Goal: Book appointment/travel/reservation

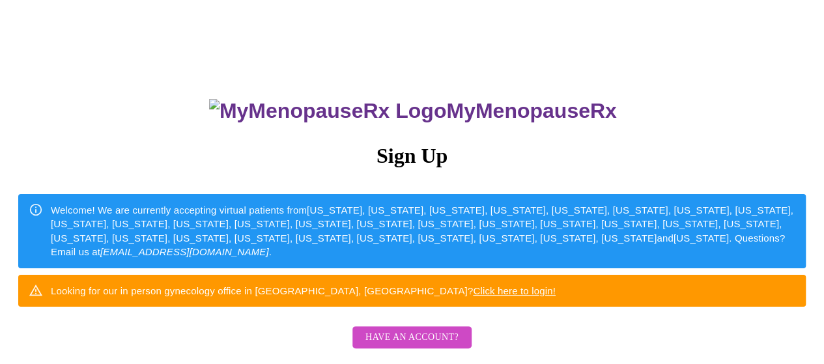
click at [523, 230] on div "Welcome! We are currently accepting virtual patients from Alabama, Arizona, Col…" at bounding box center [423, 231] width 745 height 66
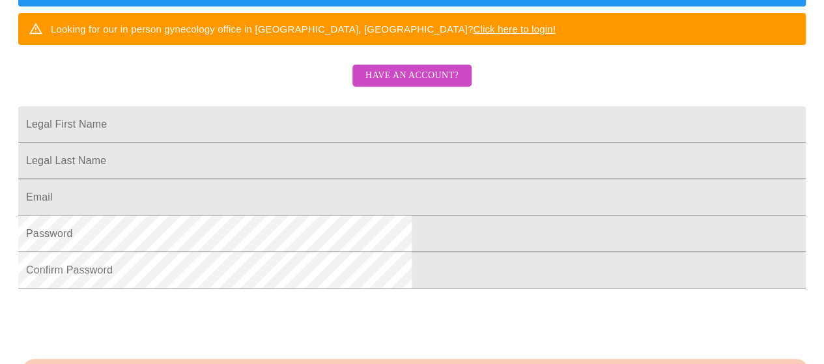
scroll to position [260, 0]
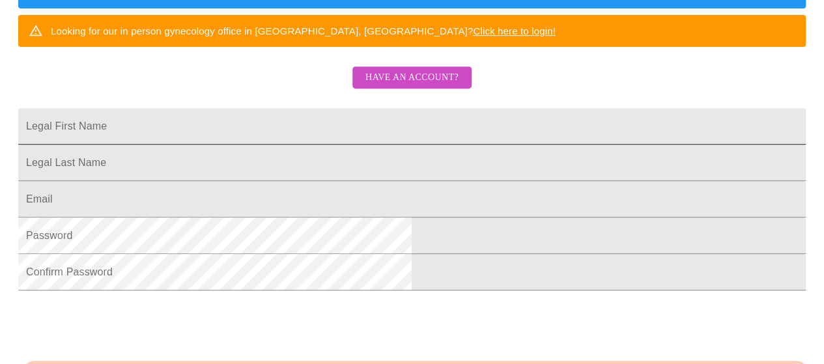
click at [319, 144] on input "Legal First Name" at bounding box center [412, 126] width 788 height 36
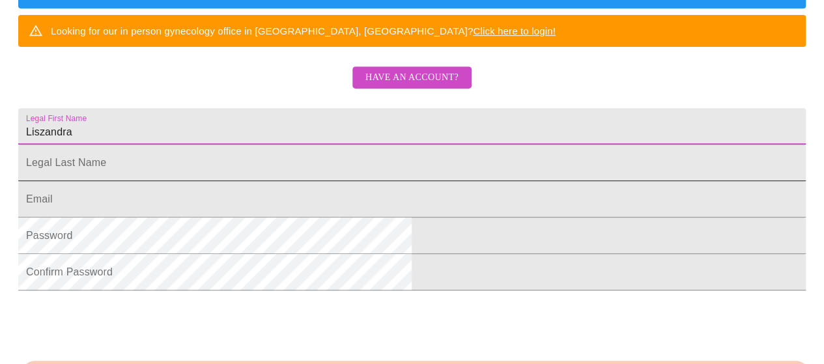
type input "Liszandra"
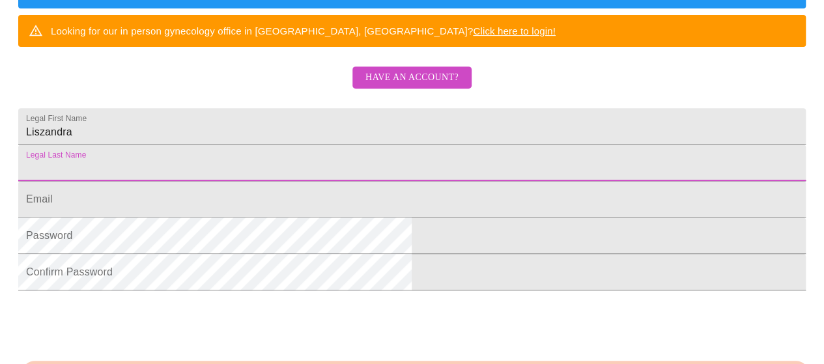
click at [299, 181] on input "Legal First Name" at bounding box center [412, 163] width 788 height 36
type input "Famiglietti"
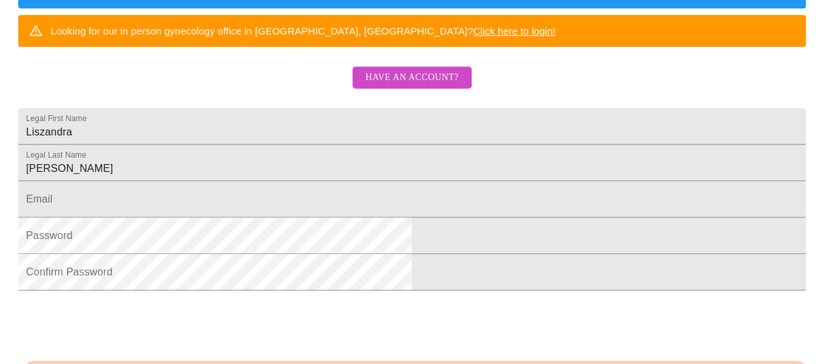
click at [255, 224] on form "Email" at bounding box center [412, 206] width 788 height 36
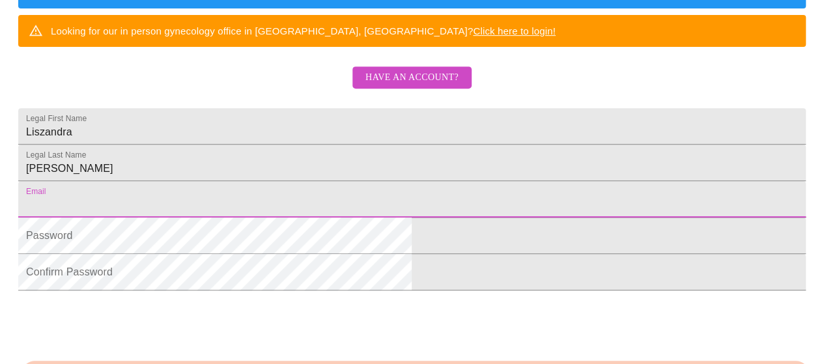
click at [268, 218] on input "Legal First Name" at bounding box center [412, 199] width 788 height 36
type input "lc80063@gmail.com"
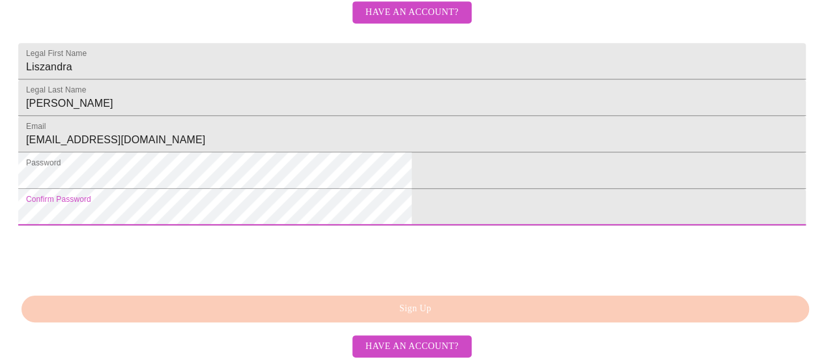
scroll to position [411, 0]
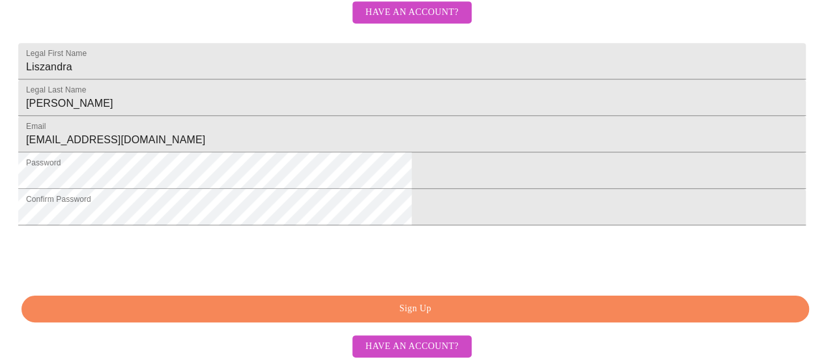
click at [426, 309] on span "Sign Up" at bounding box center [415, 309] width 758 height 16
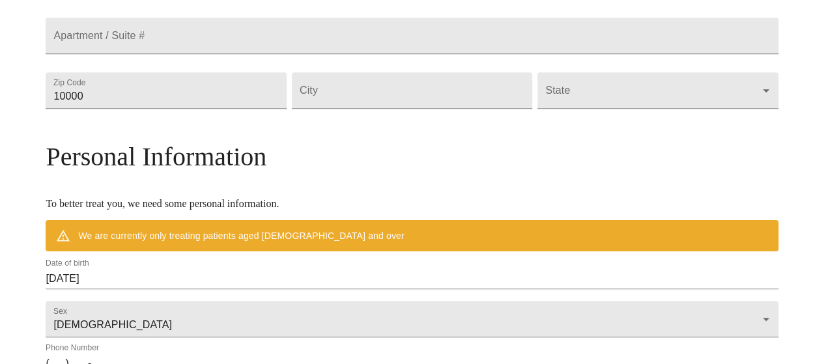
scroll to position [360, 0]
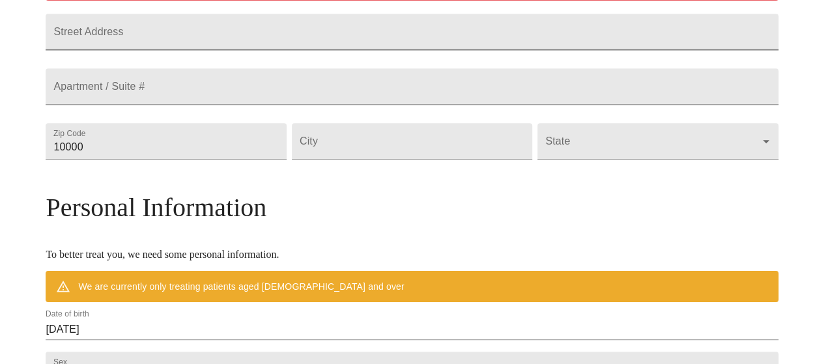
click at [368, 42] on input "Street Address" at bounding box center [412, 32] width 732 height 36
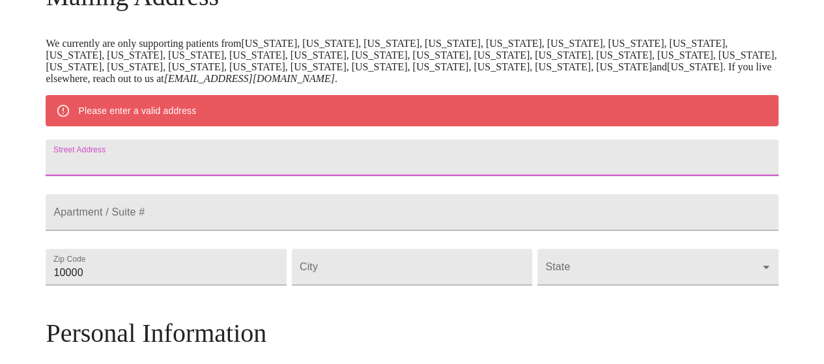
scroll to position [235, 0]
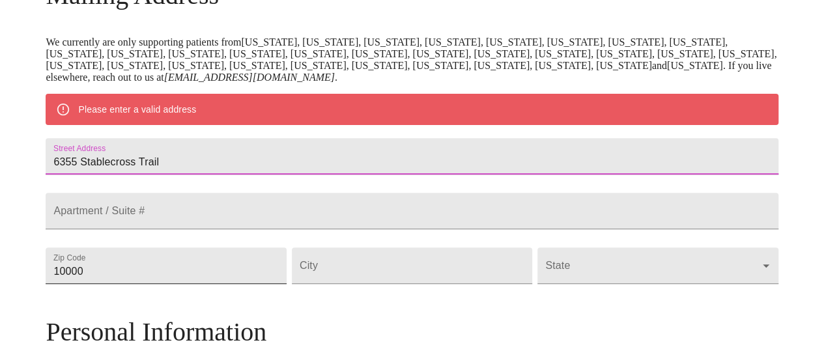
type input "6355 Stablecross Trail"
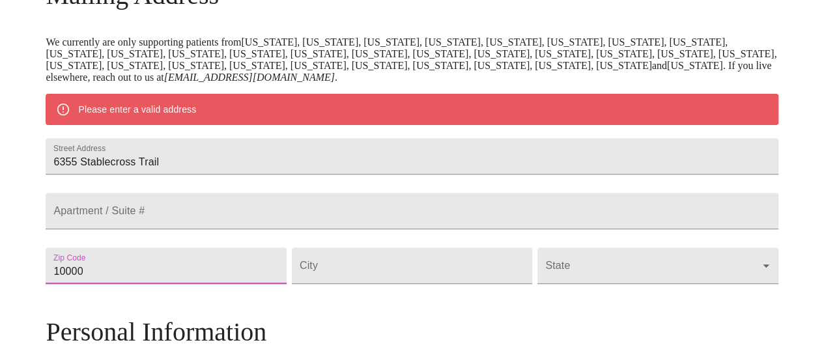
drag, startPoint x: 205, startPoint y: 310, endPoint x: 79, endPoint y: 282, distance: 128.7
click at [73, 281] on div "MyMenopauseRx Welcome to MyMenopauseRx Since it's your first time here, you'll …" at bounding box center [412, 284] width 732 height 1028
type input "80108"
click at [342, 284] on input "Street Address" at bounding box center [412, 266] width 240 height 36
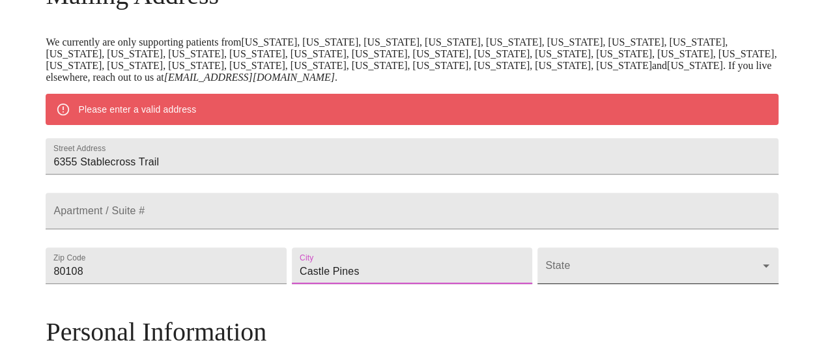
type input "Castle Pines"
click at [584, 312] on body "MyMenopauseRx Welcome to MyMenopauseRx Since it's your first time here, you'll …" at bounding box center [412, 284] width 814 height 1028
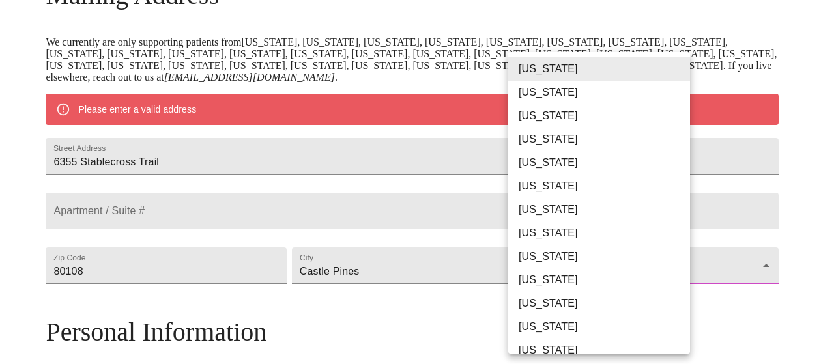
click at [542, 188] on li "Colorado" at bounding box center [604, 186] width 192 height 23
type input "Colorado"
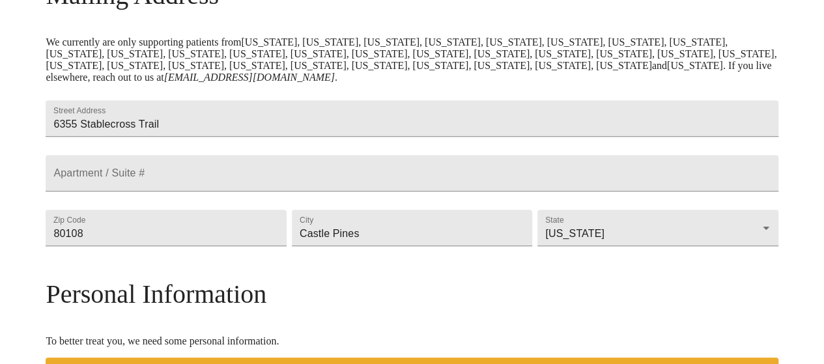
click at [723, 263] on div "MyMenopauseRx Welcome to MyMenopauseRx Since it's your first time here, you'll …" at bounding box center [412, 265] width 732 height 990
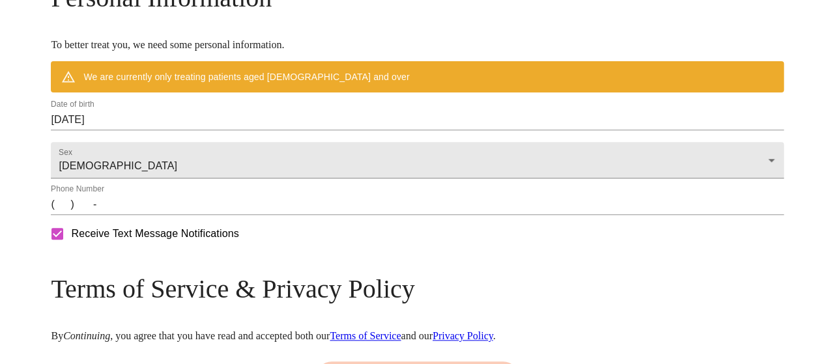
scroll to position [529, 0]
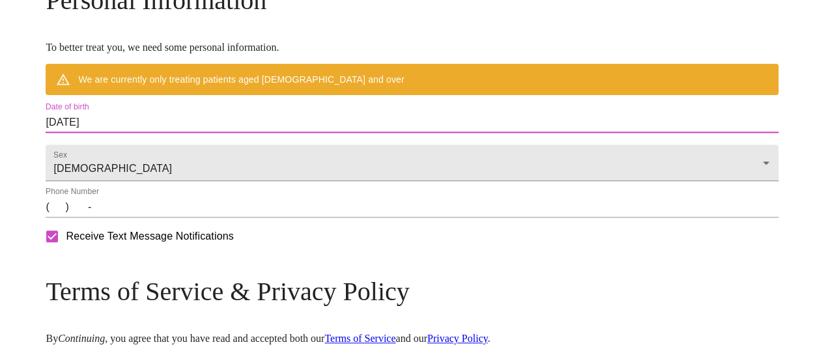
drag, startPoint x: 209, startPoint y: 150, endPoint x: 57, endPoint y: 152, distance: 151.8
click at [223, 133] on input "08/18/2025" at bounding box center [412, 122] width 732 height 21
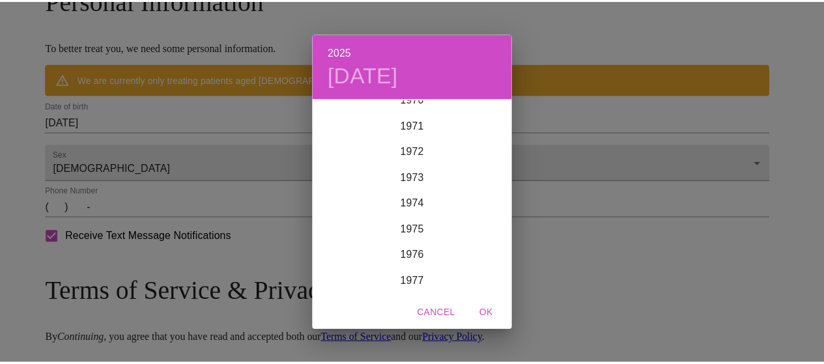
scroll to position [1768, 0]
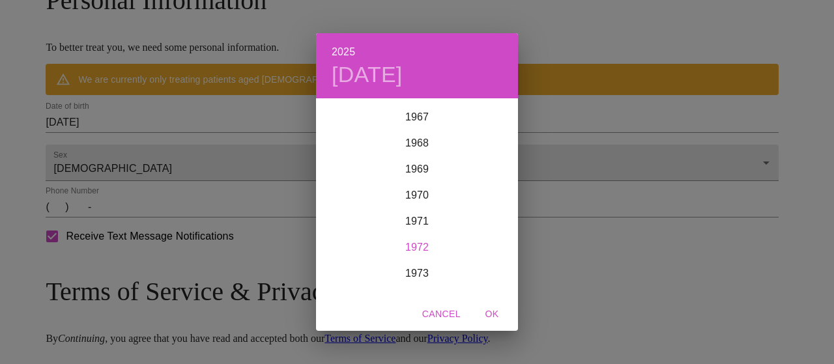
click at [416, 248] on div "1972" at bounding box center [417, 248] width 202 height 26
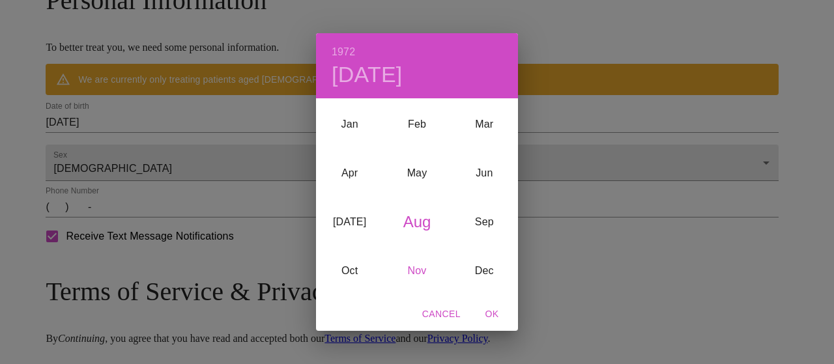
click at [417, 267] on div "Nov" at bounding box center [416, 270] width 67 height 49
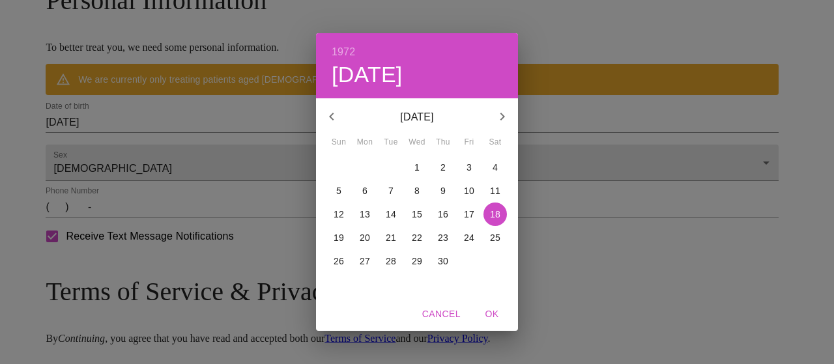
click at [469, 238] on p "24" at bounding box center [469, 237] width 10 height 13
click at [495, 312] on span "OK" at bounding box center [491, 314] width 31 height 16
type input "11/24/1972"
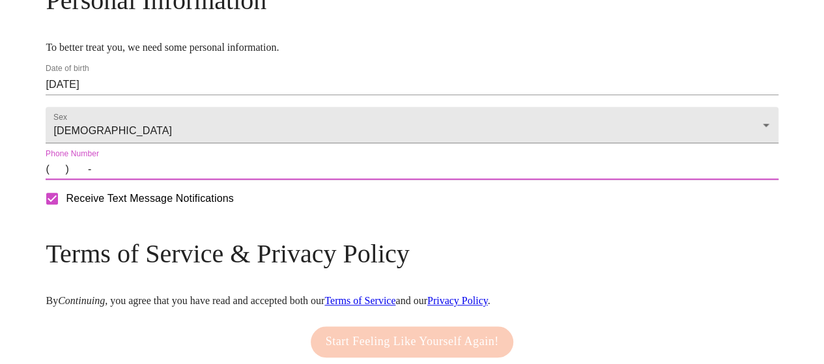
click at [160, 180] on input "(   )    -" at bounding box center [412, 169] width 732 height 21
click at [146, 180] on input "(   )    -" at bounding box center [412, 169] width 732 height 21
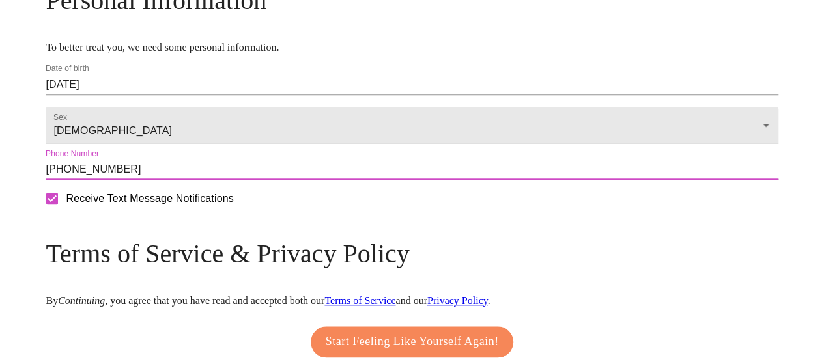
scroll to position [637, 0]
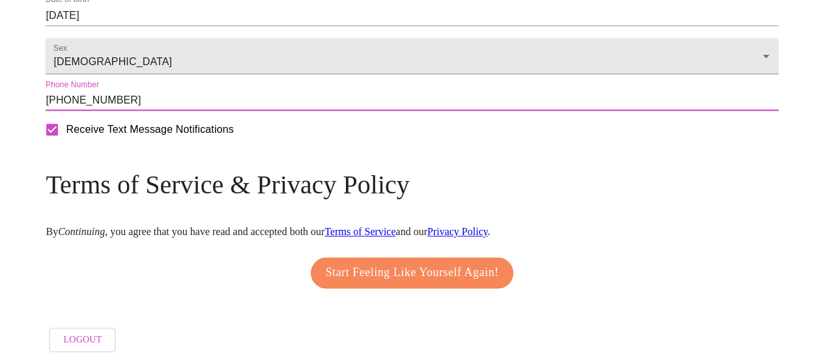
type input "(720) 233-7221"
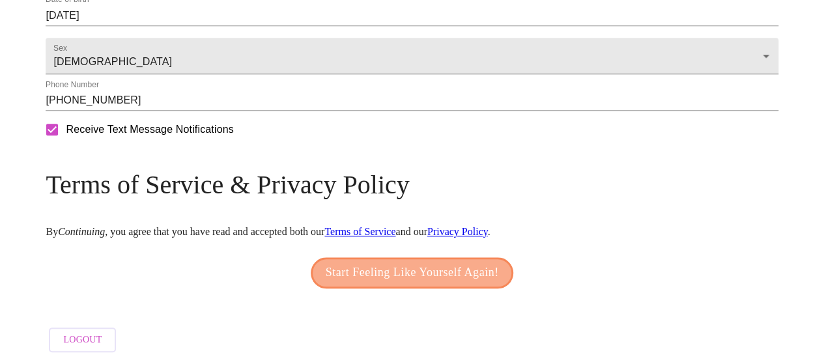
click at [444, 263] on span "Start Feeling Like Yourself Again!" at bounding box center [412, 273] width 173 height 21
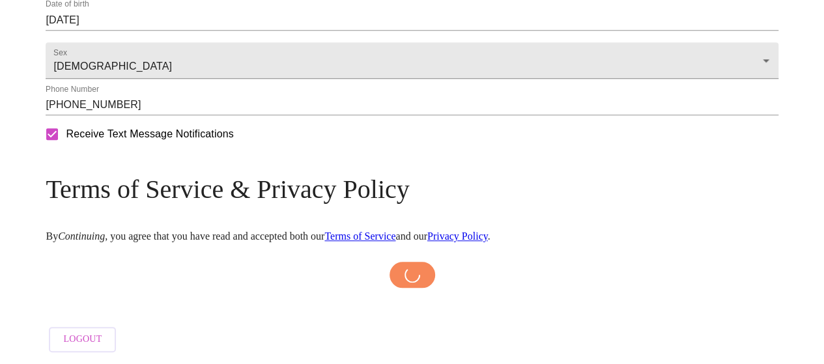
scroll to position [633, 0]
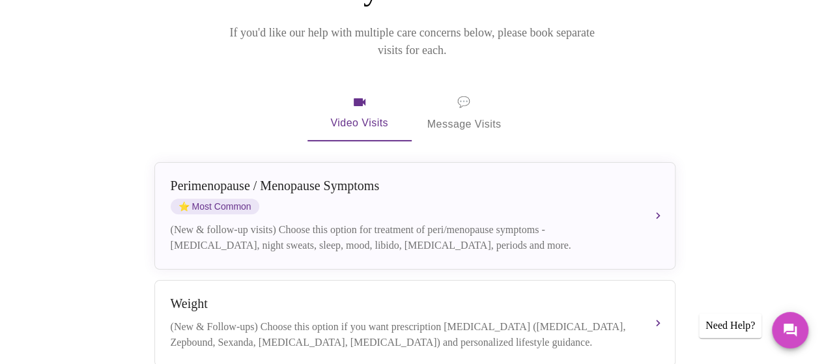
scroll to position [197, 0]
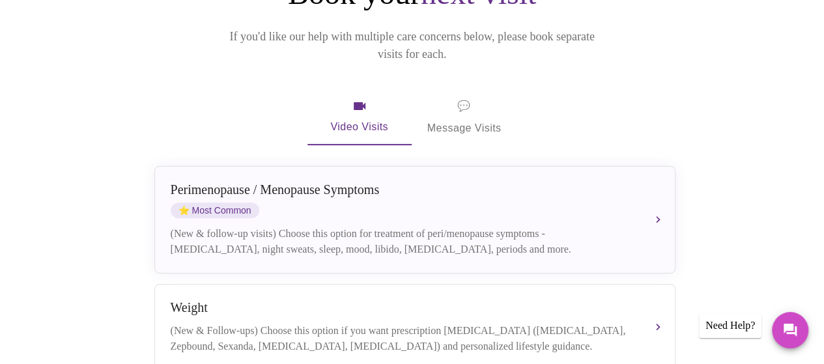
click at [352, 104] on span "Video Visits" at bounding box center [359, 117] width 73 height 38
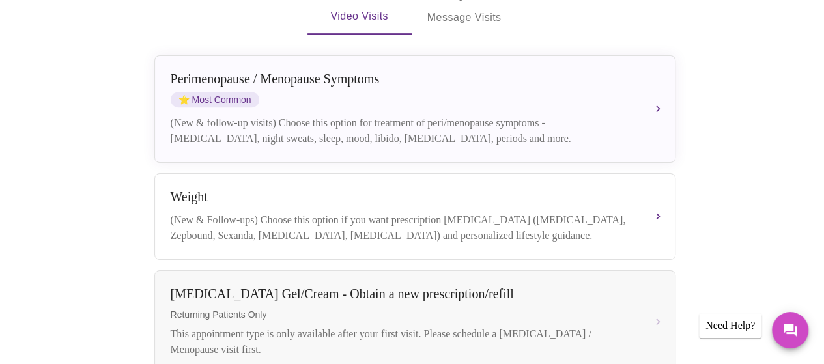
scroll to position [314, 0]
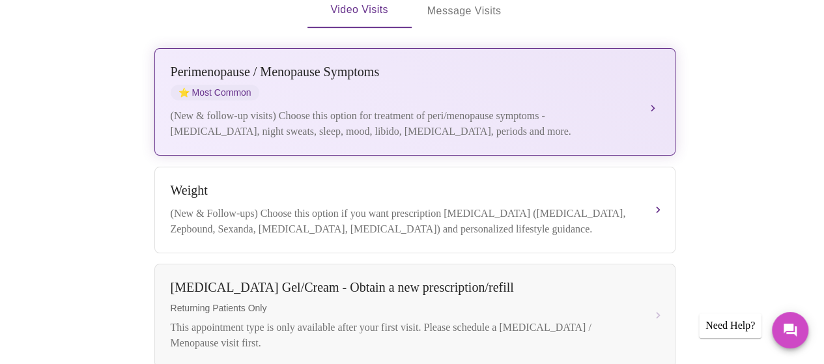
click at [469, 72] on div "Perimenopause / Menopause Symptoms ⭐ Most Common" at bounding box center [402, 83] width 463 height 36
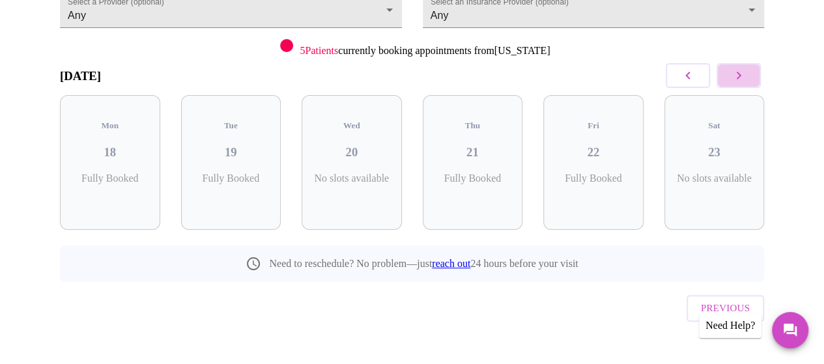
click at [752, 74] on button "button" at bounding box center [739, 75] width 44 height 25
click at [752, 72] on button "button" at bounding box center [739, 75] width 44 height 25
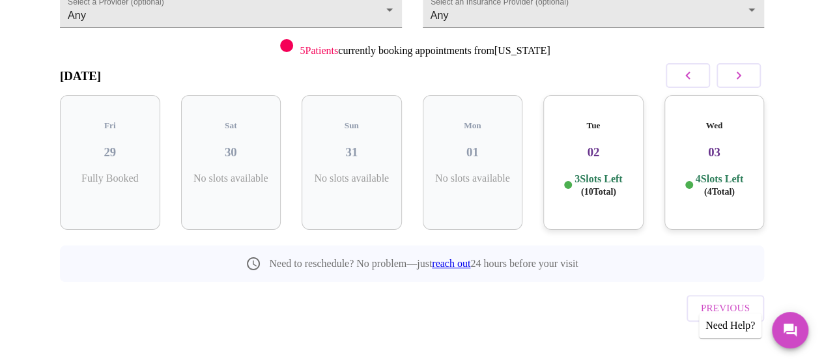
click at [603, 145] on h3 "02" at bounding box center [593, 152] width 79 height 14
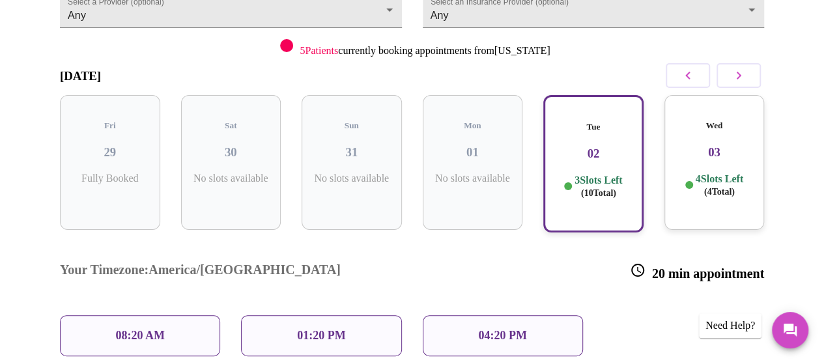
click at [723, 145] on h3 "03" at bounding box center [714, 152] width 79 height 14
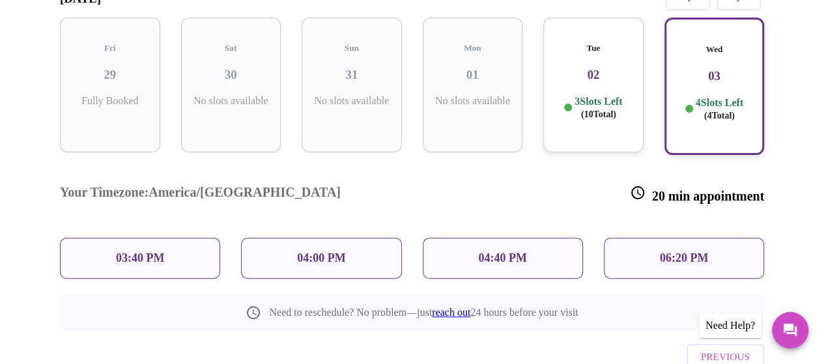
scroll to position [271, 0]
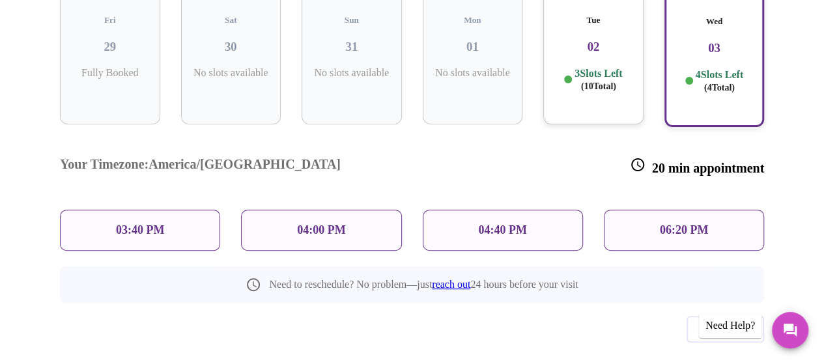
click at [678, 224] on p "06:20 PM" at bounding box center [684, 231] width 48 height 14
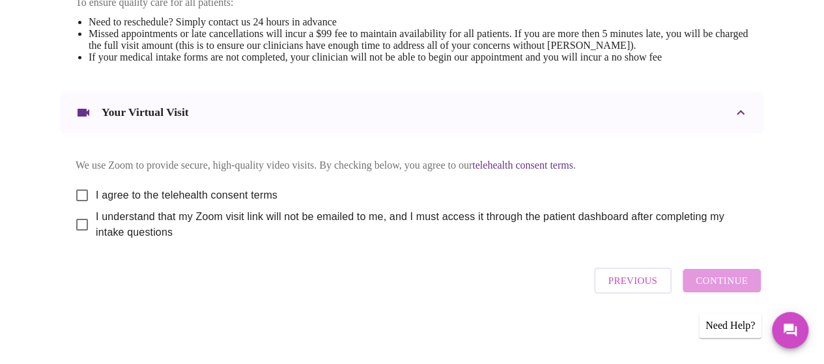
scroll to position [592, 0]
click at [82, 201] on input "I agree to the telehealth consent terms" at bounding box center [81, 195] width 27 height 27
checkbox input "true"
click at [79, 236] on input "I understand that my Zoom visit link will not be emailed to me, and I must acce…" at bounding box center [81, 224] width 27 height 27
checkbox input "true"
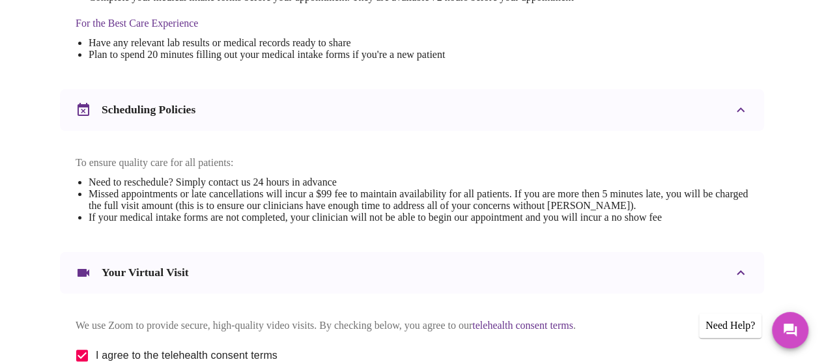
scroll to position [602, 0]
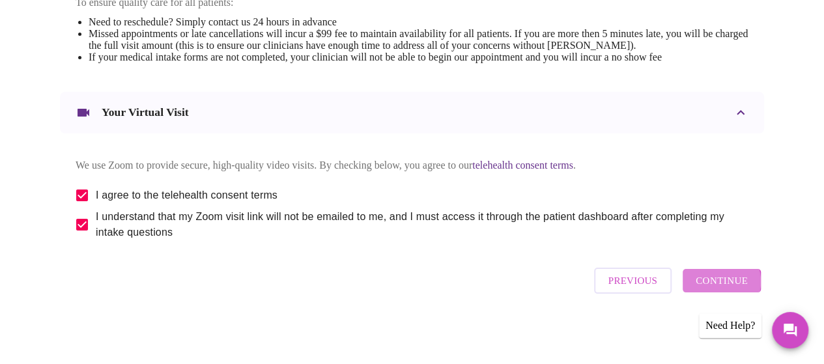
click at [724, 287] on span "Continue" at bounding box center [722, 280] width 52 height 17
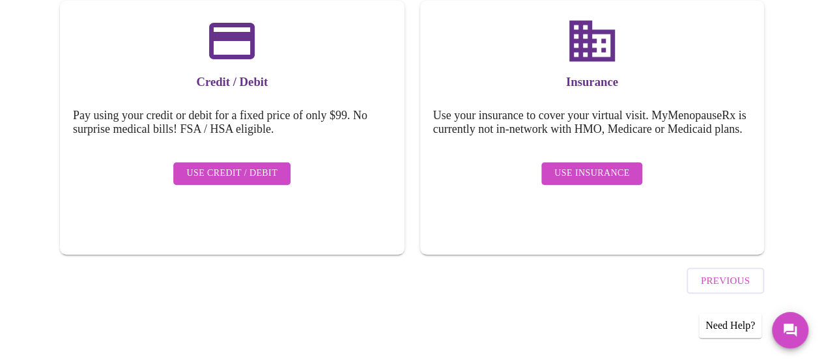
scroll to position [208, 0]
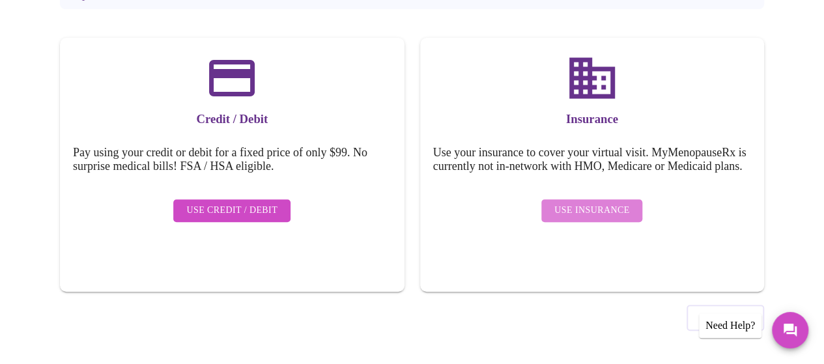
click at [605, 215] on span "Use Insurance" at bounding box center [592, 211] width 75 height 16
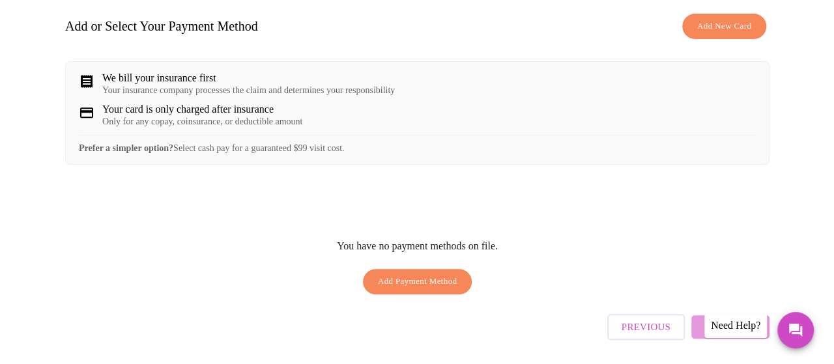
scroll to position [203, 0]
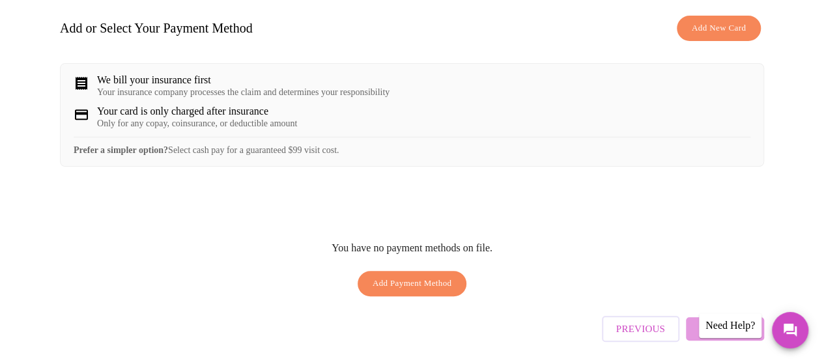
click at [155, 82] on div "We bill your insurance first" at bounding box center [243, 80] width 293 height 12
click at [128, 117] on div "Your card is only charged after insurance" at bounding box center [197, 112] width 200 height 12
click at [446, 291] on span "Add Payment Method" at bounding box center [412, 283] width 79 height 15
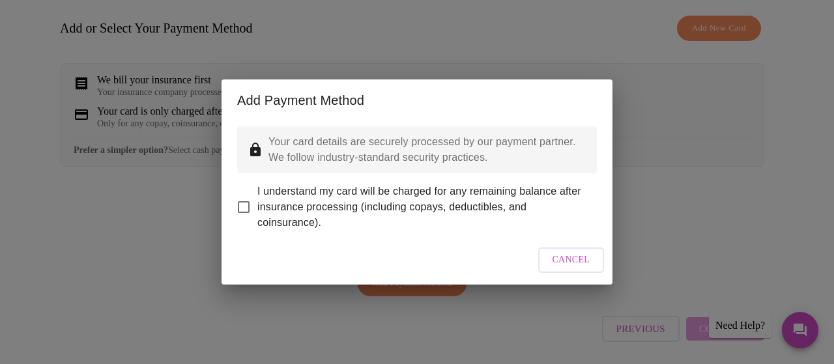
click at [246, 194] on input "I understand my card will be charged for any remaining balance after insurance …" at bounding box center [243, 207] width 27 height 27
checkbox input "true"
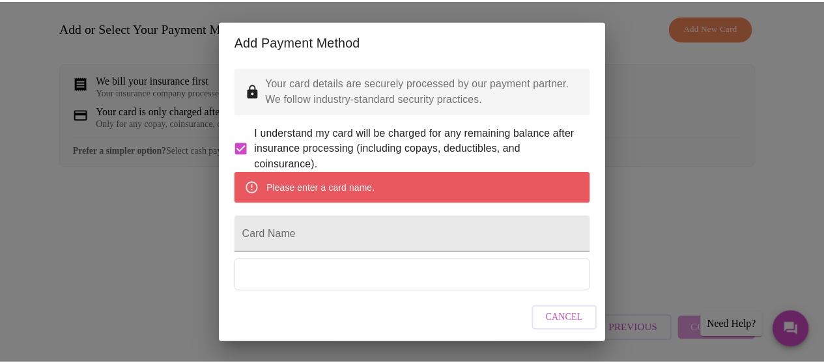
scroll to position [94, 0]
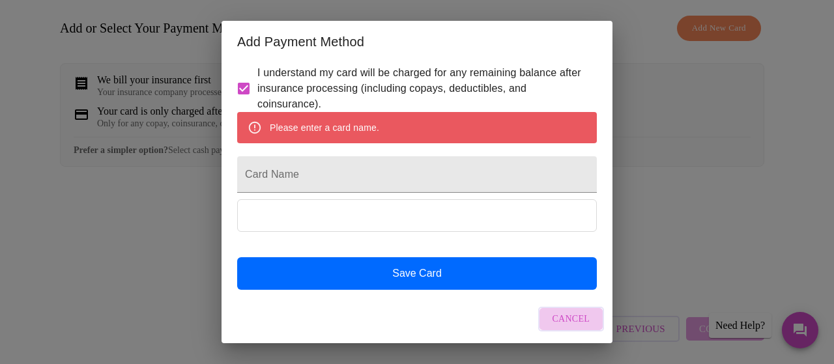
click at [575, 317] on span "Cancel" at bounding box center [572, 319] width 38 height 16
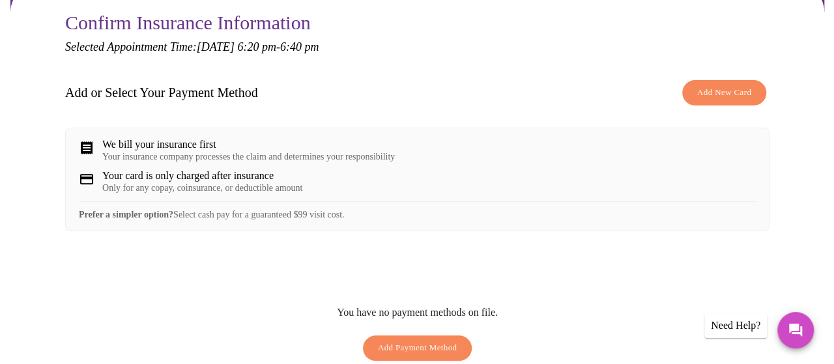
scroll to position [138, 0]
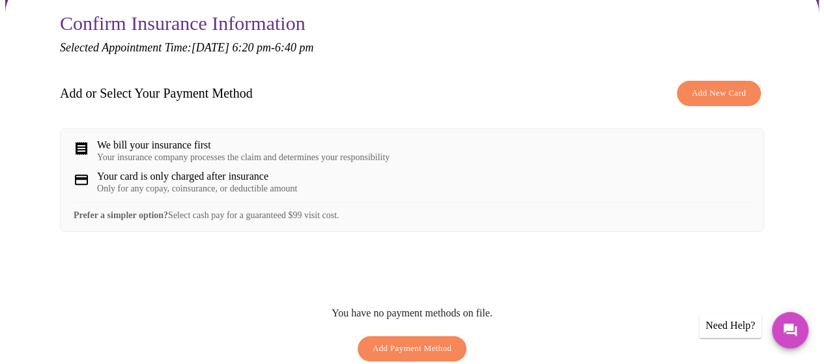
click at [179, 144] on div "We bill your insurance first" at bounding box center [243, 145] width 293 height 12
click at [399, 349] on span "Add Payment Method" at bounding box center [412, 348] width 79 height 15
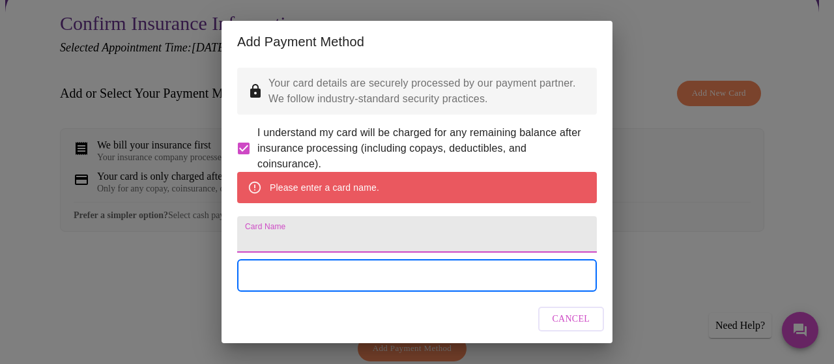
click at [375, 253] on input "Card Name" at bounding box center [417, 234] width 360 height 36
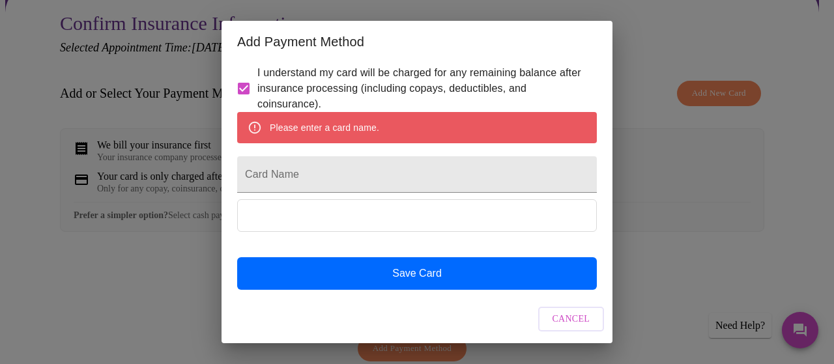
scroll to position [94, 0]
click at [341, 166] on input "Card Name" at bounding box center [417, 174] width 360 height 36
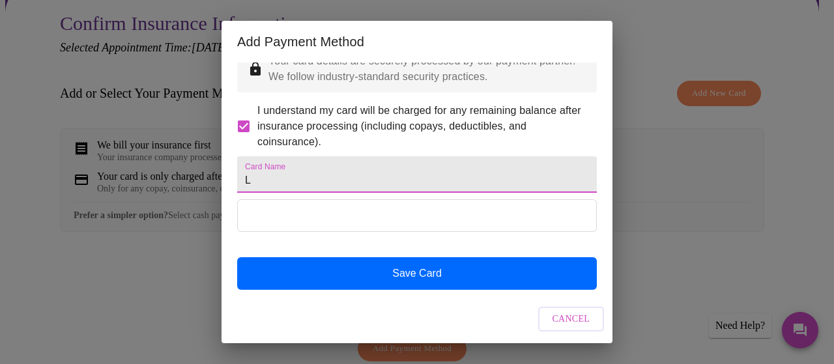
scroll to position [56, 0]
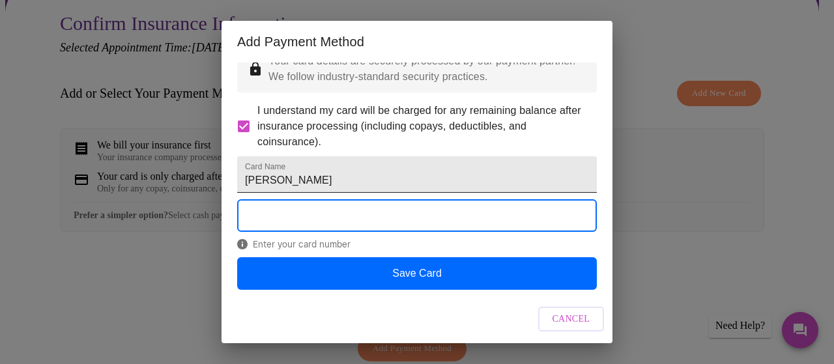
click at [373, 162] on input "Liszandra Famiglietti" at bounding box center [417, 174] width 360 height 36
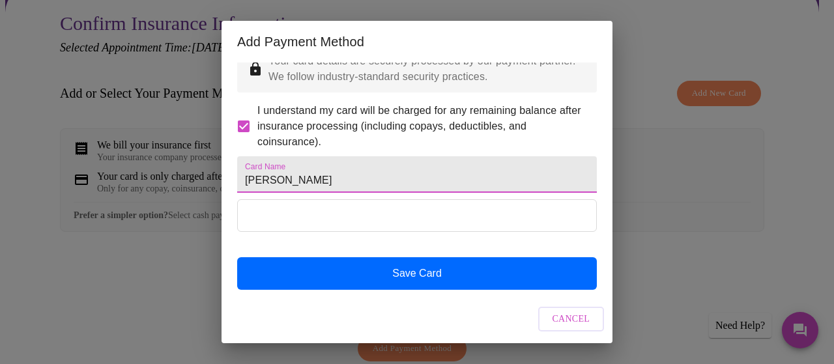
type input "Liszandra Carlton"
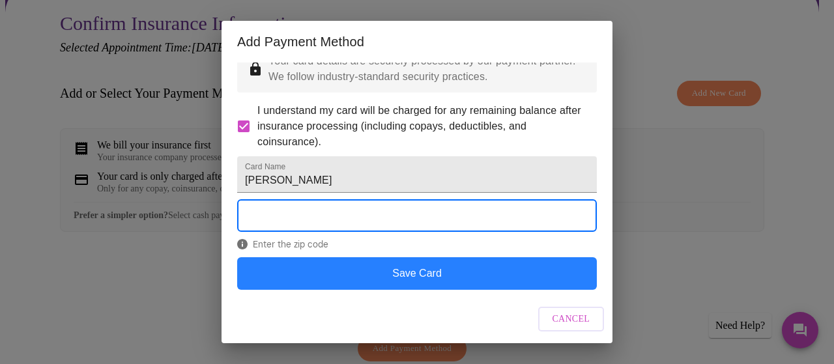
click at [358, 270] on button "Save Card" at bounding box center [417, 273] width 360 height 33
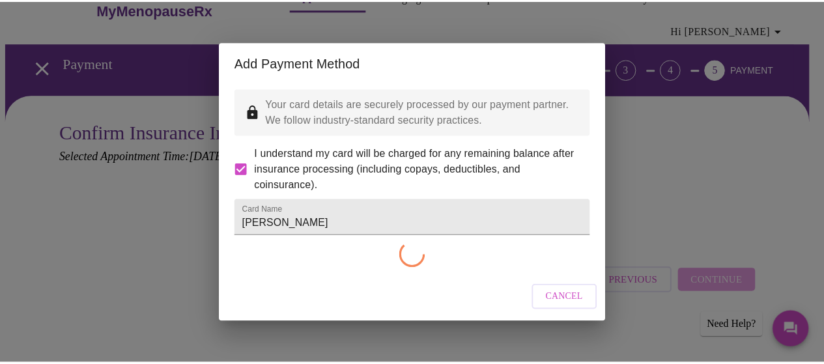
scroll to position [0, 0]
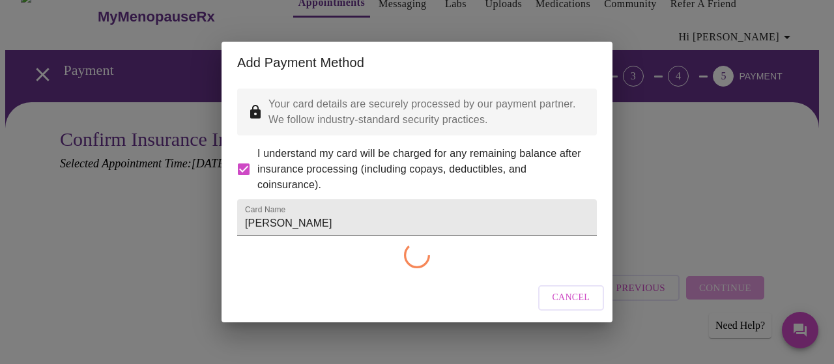
checkbox input "false"
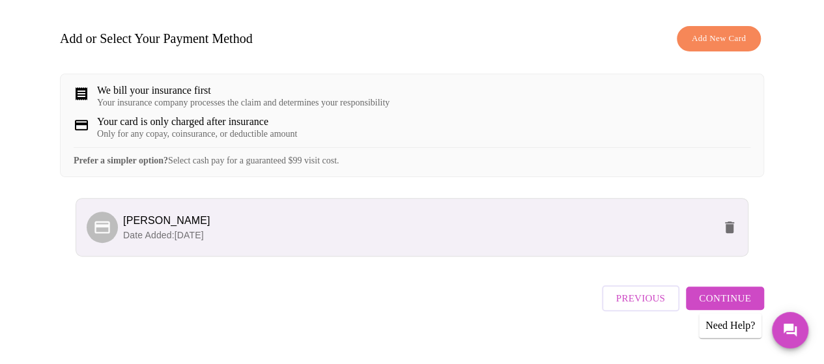
scroll to position [219, 0]
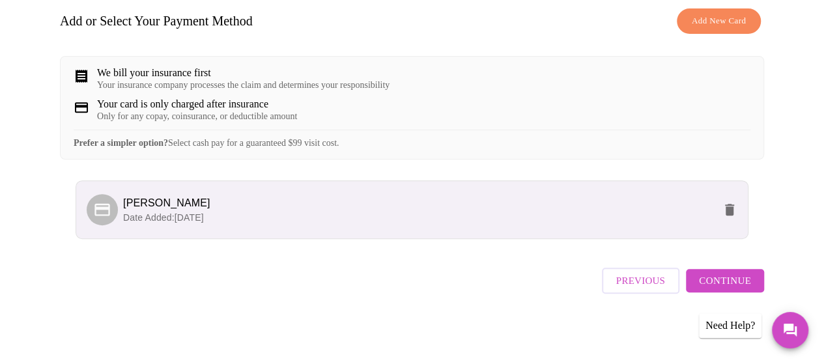
click at [729, 288] on span "Continue" at bounding box center [725, 280] width 52 height 17
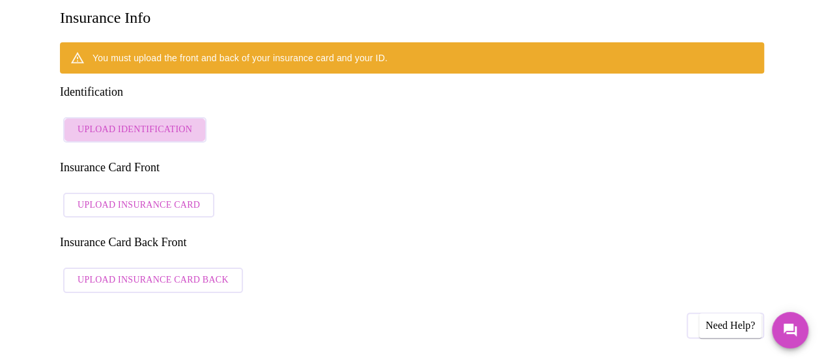
click at [158, 122] on span "Upload Identification" at bounding box center [135, 130] width 115 height 16
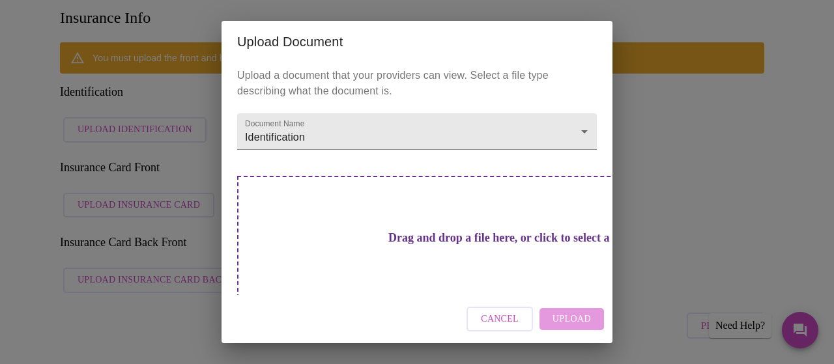
scroll to position [16, 0]
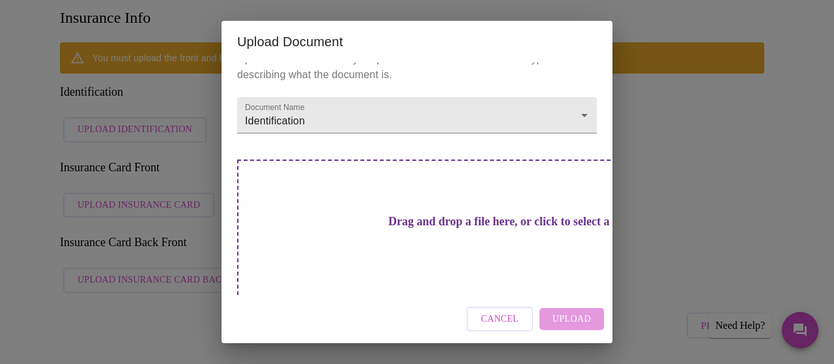
click at [435, 222] on h3 "Drag and drop a file here, or click to select a file" at bounding box center [508, 222] width 360 height 14
click at [482, 315] on button "Cancel" at bounding box center [500, 319] width 66 height 25
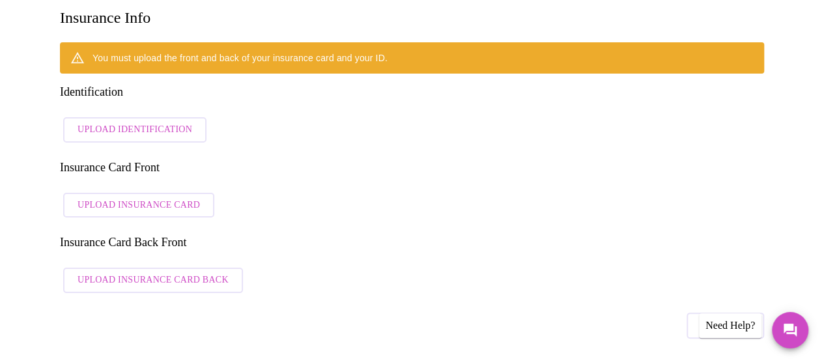
click at [197, 272] on span "Upload Insurance Card Back" at bounding box center [153, 280] width 151 height 16
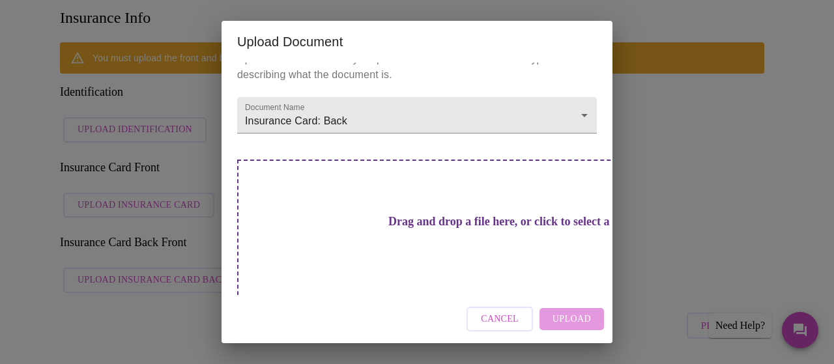
click at [475, 321] on button "Cancel" at bounding box center [500, 319] width 66 height 25
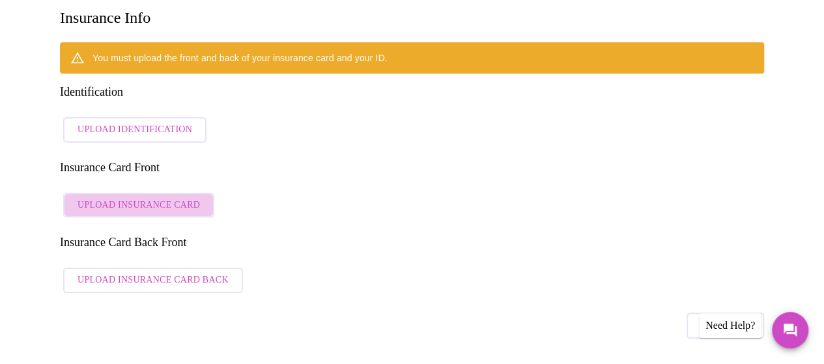
click at [167, 197] on span "Upload Insurance Card" at bounding box center [139, 205] width 123 height 16
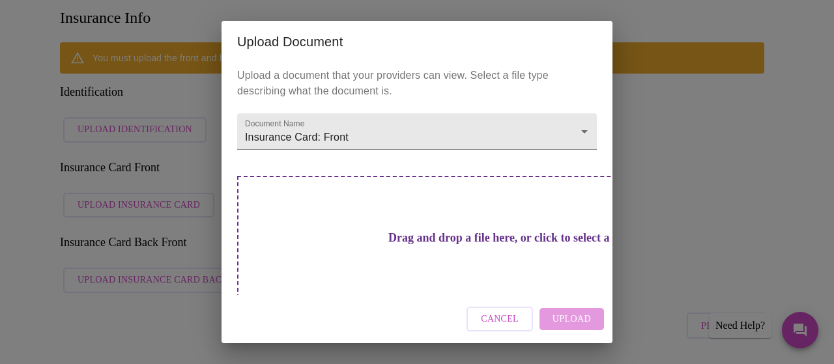
click at [454, 231] on h3 "Drag and drop a file here, or click to select a file" at bounding box center [508, 238] width 360 height 14
drag, startPoint x: 403, startPoint y: 222, endPoint x: 466, endPoint y: 244, distance: 67.0
click at [466, 244] on h3 "Drag and drop a file here, or click to select a file" at bounding box center [508, 238] width 360 height 14
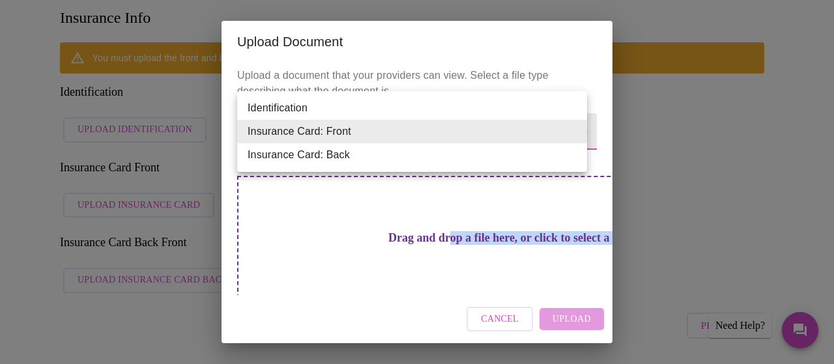
click at [536, 128] on li "Insurance Card: Front" at bounding box center [412, 131] width 350 height 23
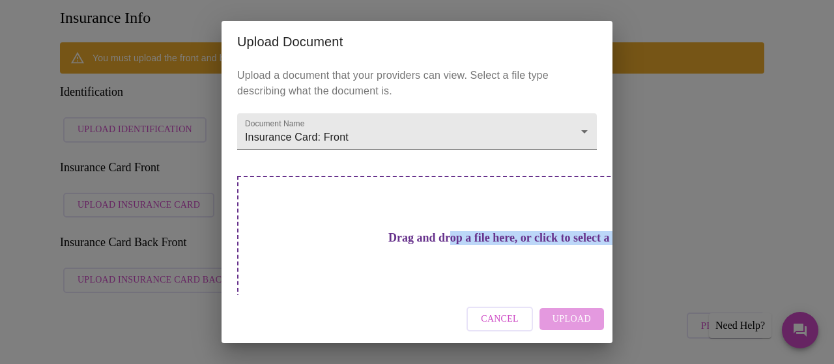
click at [558, 261] on div "Drag and drop a file here, or click to select a file" at bounding box center [508, 263] width 542 height 175
click at [555, 313] on div "Cancel Upload" at bounding box center [417, 319] width 391 height 49
click at [581, 317] on div "Cancel Upload" at bounding box center [417, 319] width 391 height 49
click at [481, 264] on div "Drag and drop a file here, or click to select a file" at bounding box center [508, 263] width 542 height 175
click at [485, 310] on button "Cancel" at bounding box center [500, 319] width 66 height 25
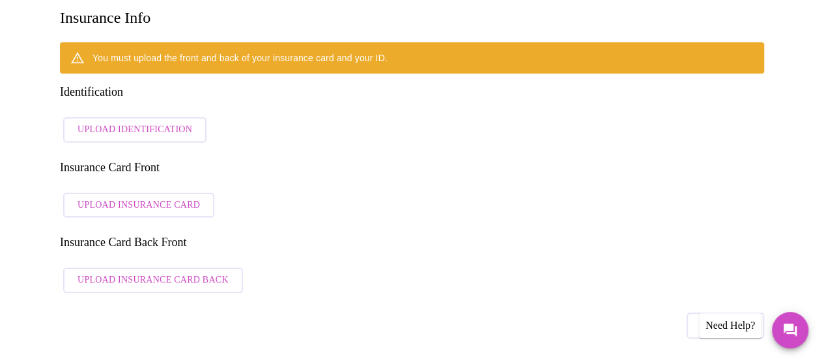
click at [123, 122] on span "Upload Identification" at bounding box center [135, 130] width 115 height 16
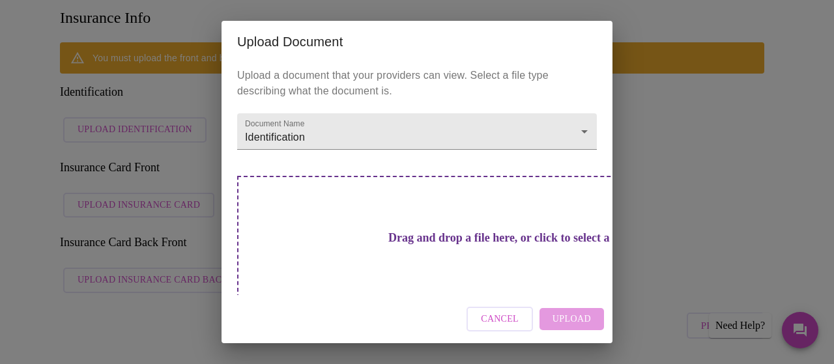
click at [394, 243] on h3 "Drag and drop a file here, or click to select a file" at bounding box center [508, 238] width 360 height 14
click at [504, 324] on span "Cancel" at bounding box center [500, 319] width 38 height 16
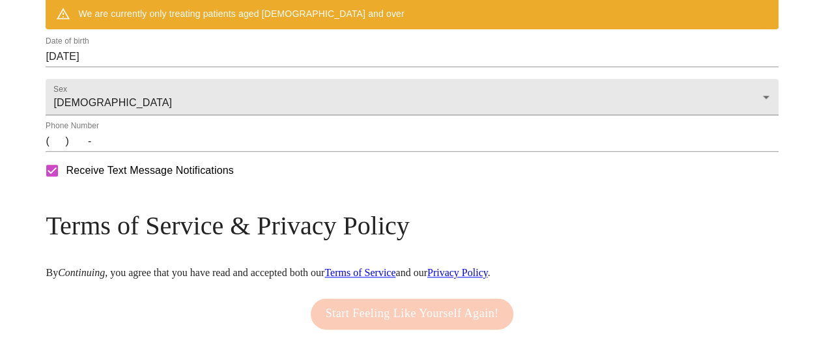
scroll to position [360, 0]
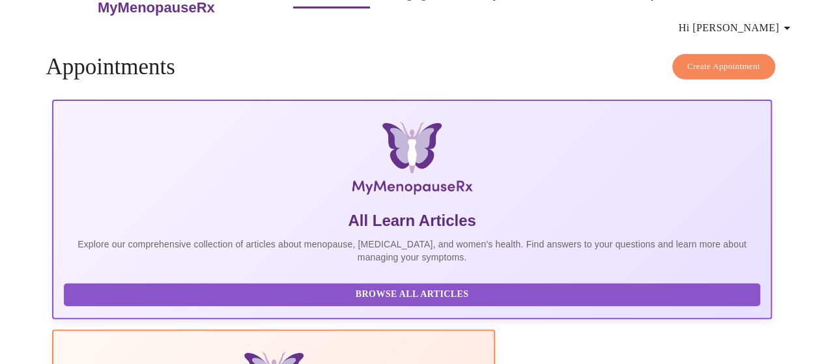
scroll to position [30, 0]
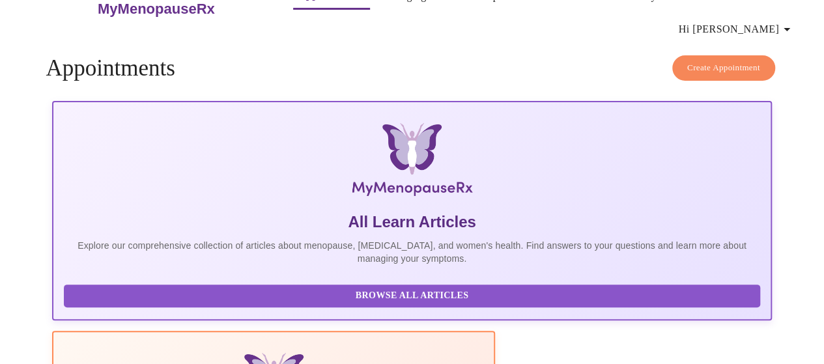
click at [712, 61] on span "Create Appointment" at bounding box center [723, 68] width 73 height 15
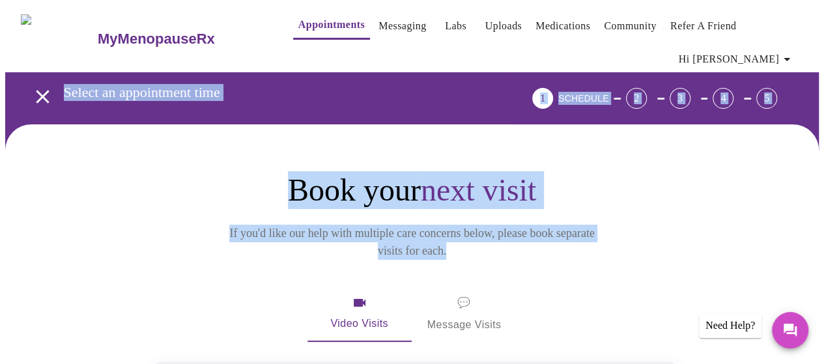
drag, startPoint x: 822, startPoint y: 63, endPoint x: 830, endPoint y: 221, distance: 157.9
